Goal: Information Seeking & Learning: Compare options

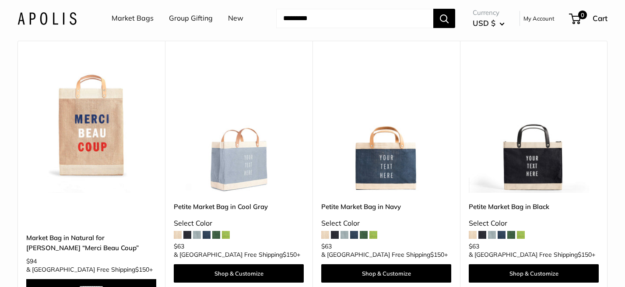
scroll to position [831, 0]
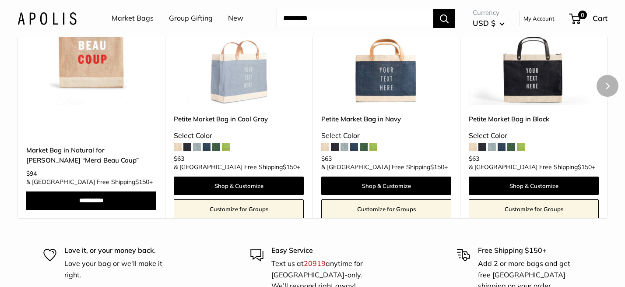
click at [225, 143] on span at bounding box center [226, 147] width 8 height 8
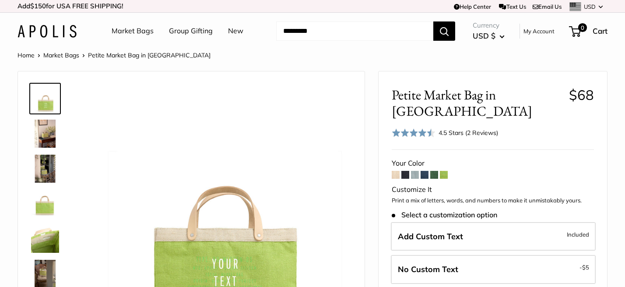
click at [396, 171] on span at bounding box center [396, 175] width 8 height 8
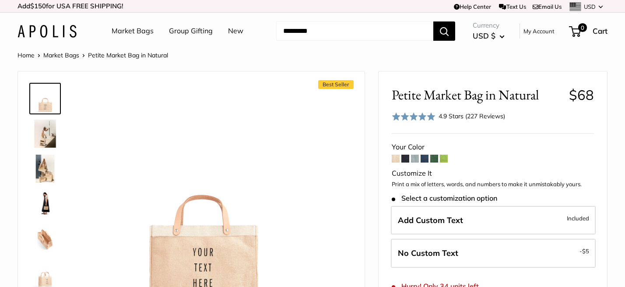
click at [416, 159] on span at bounding box center [415, 158] width 8 height 8
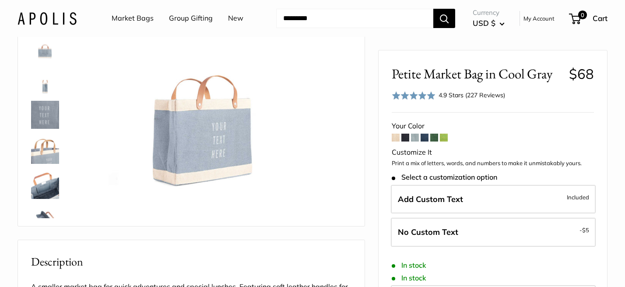
scroll to position [131, 0]
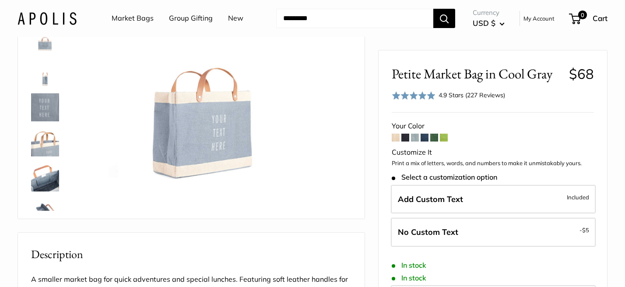
click at [406, 138] on span at bounding box center [405, 137] width 8 height 8
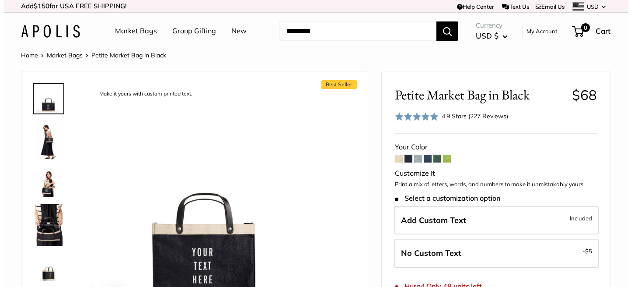
scroll to position [44, 0]
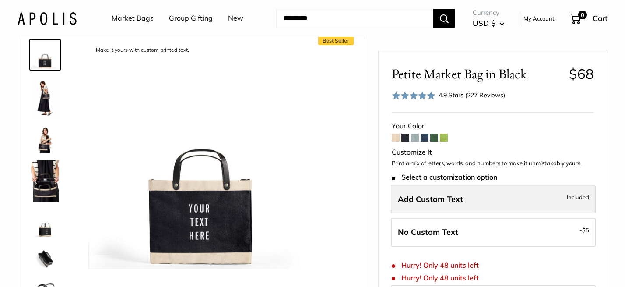
click at [416, 197] on span "Add Custom Text" at bounding box center [430, 198] width 65 height 10
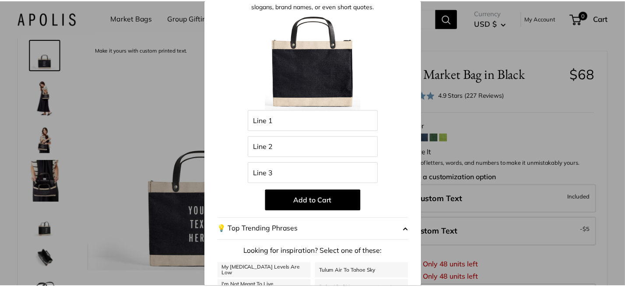
scroll to position [0, 0]
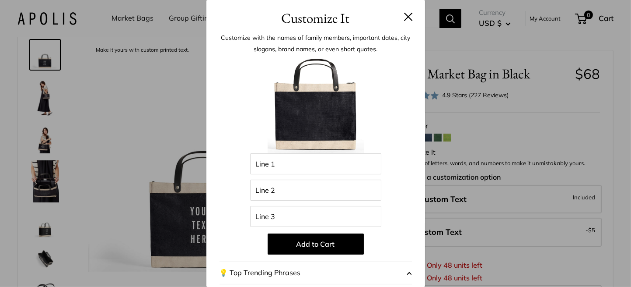
click at [404, 17] on button at bounding box center [408, 16] width 9 height 9
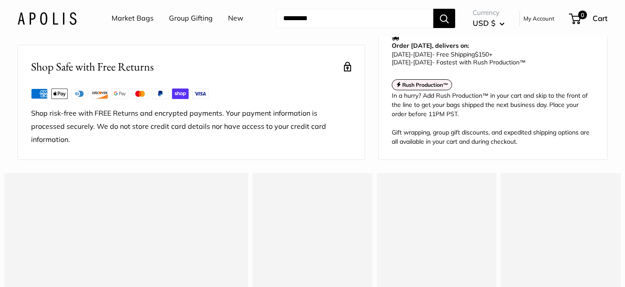
scroll to position [656, 0]
